Goal: Download file/media

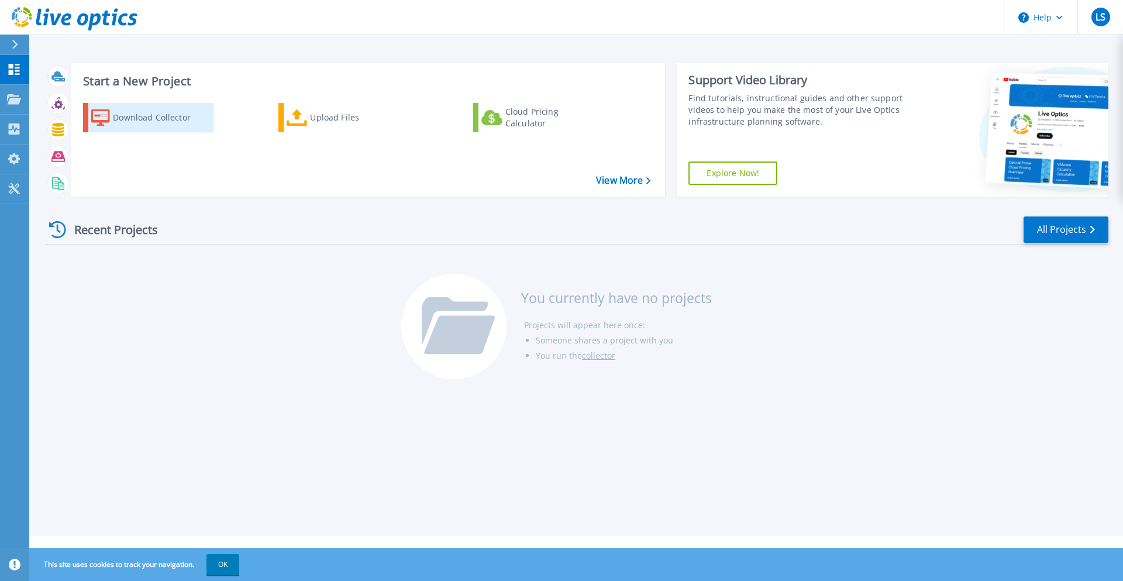
click at [142, 119] on div "Download Collector" at bounding box center [160, 117] width 94 height 23
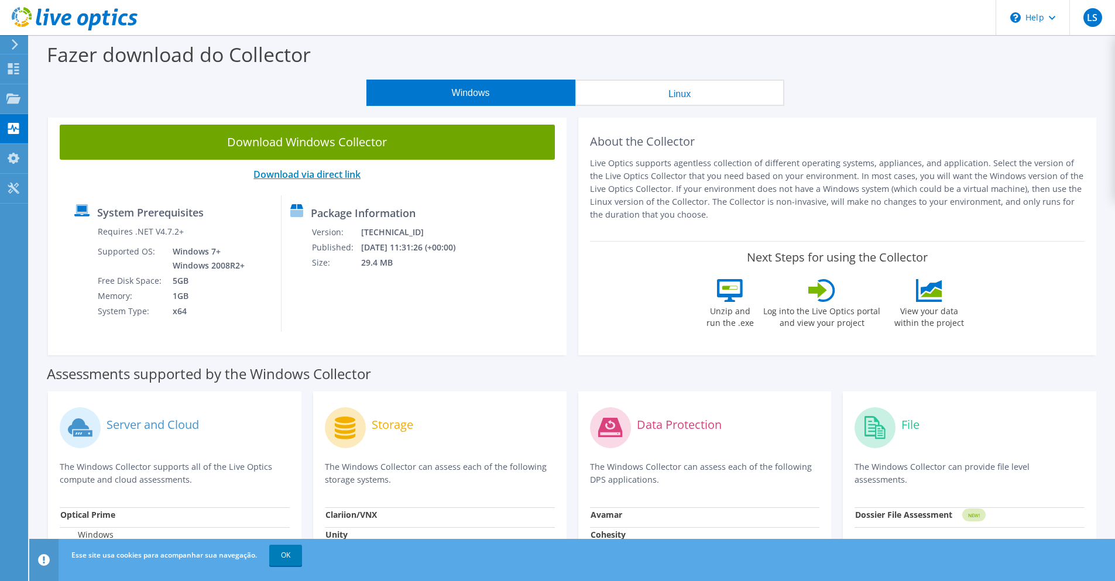
click at [338, 174] on link "Download via direct link" at bounding box center [306, 174] width 107 height 13
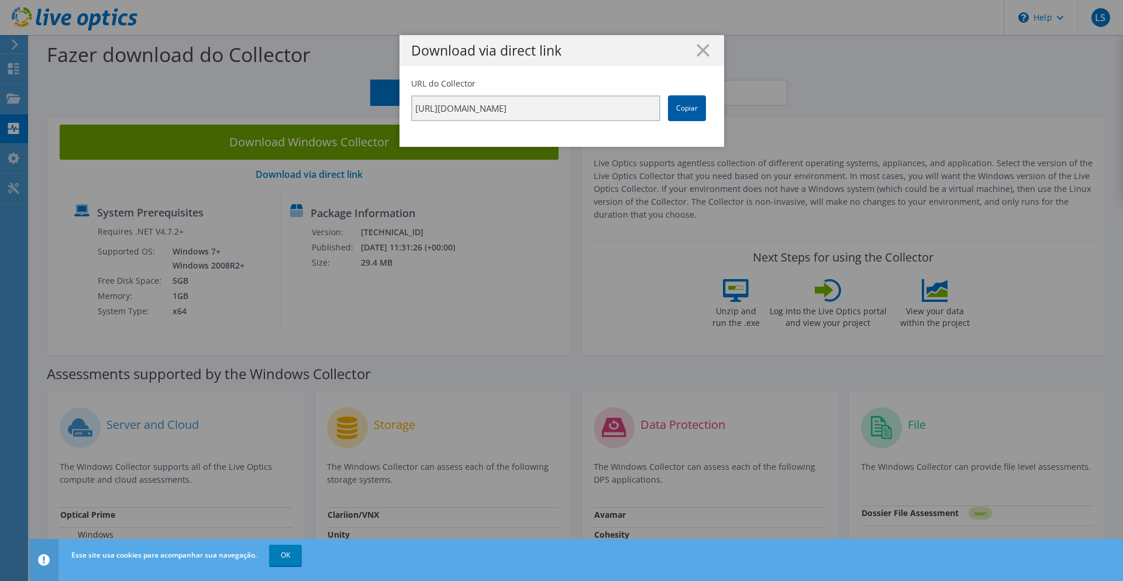
click at [672, 112] on link "Copiar" at bounding box center [687, 108] width 38 height 26
